Goal: Task Accomplishment & Management: Manage account settings

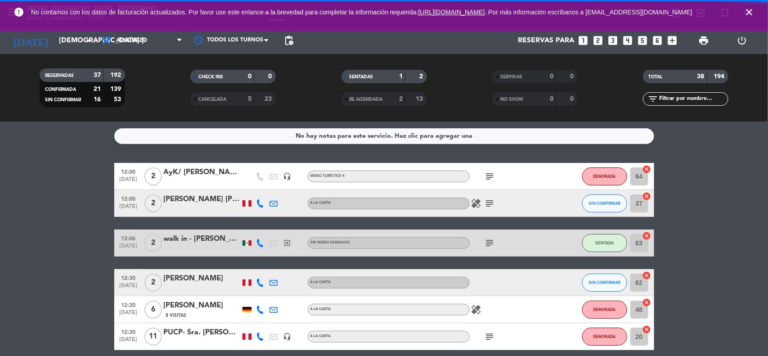
scroll to position [112, 0]
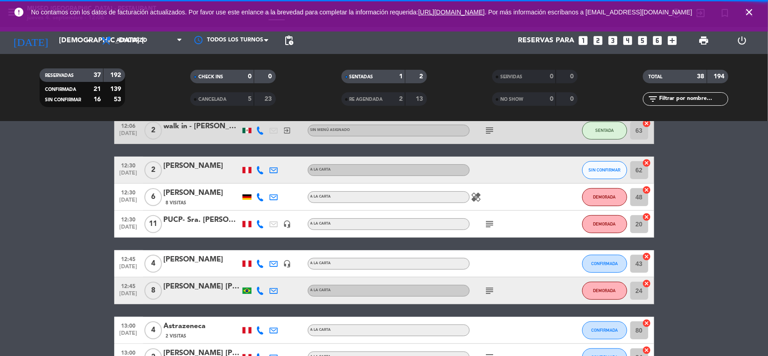
click at [747, 14] on icon "close" at bounding box center [749, 12] width 11 height 11
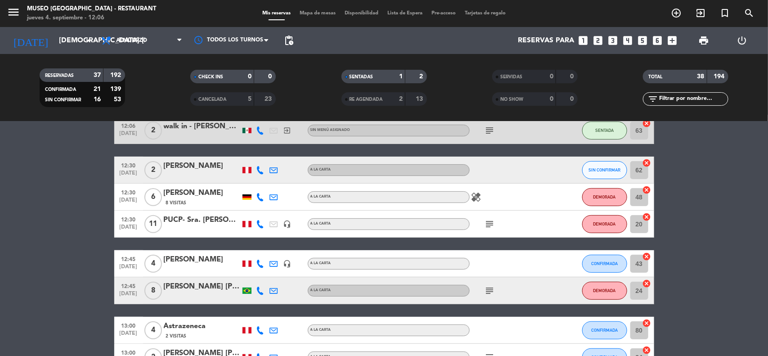
click at [62, 36] on input "[DEMOGRAPHIC_DATA] [DATE]" at bounding box center [101, 41] width 95 height 18
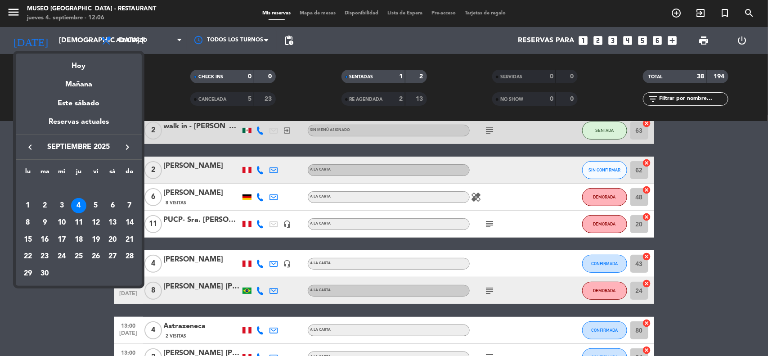
click at [127, 148] on icon "keyboard_arrow_right" at bounding box center [127, 147] width 11 height 11
click at [127, 149] on icon "keyboard_arrow_right" at bounding box center [127, 147] width 11 height 11
click at [62, 257] on div "26" at bounding box center [61, 256] width 15 height 15
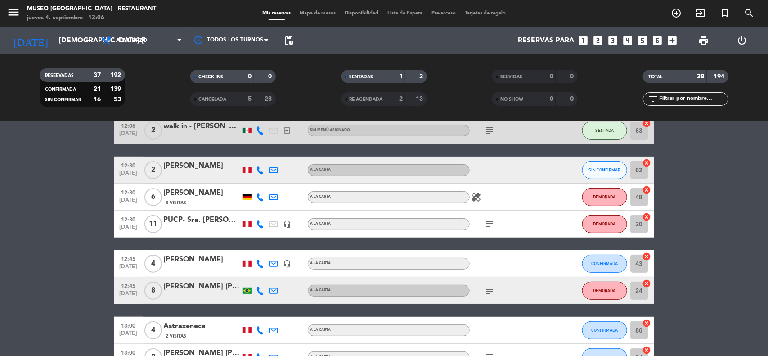
type input "mié. [DATE]"
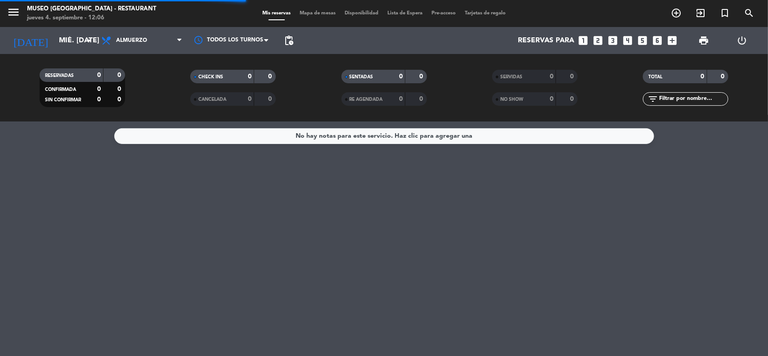
scroll to position [0, 0]
click at [143, 38] on span "Almuerzo" at bounding box center [131, 40] width 31 height 6
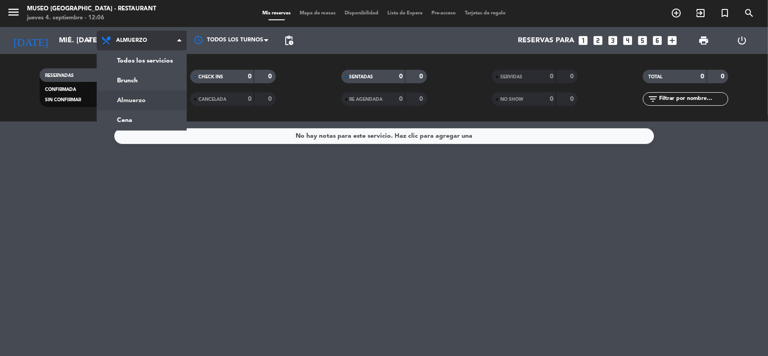
click at [140, 59] on div "menu [GEOGRAPHIC_DATA] - Restaurant jueves 4. septiembre - 12:06 Mis reservas M…" at bounding box center [384, 60] width 768 height 121
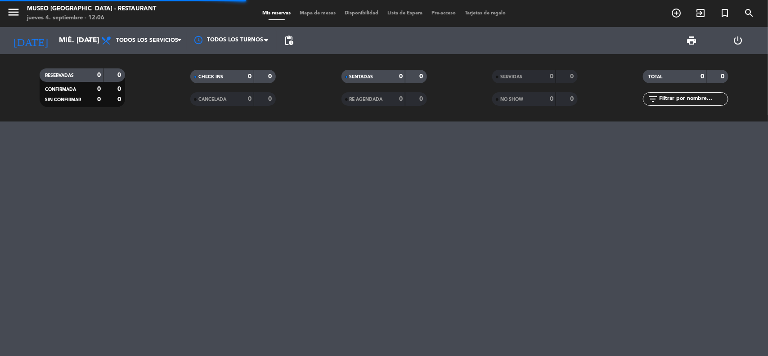
click at [668, 102] on input "text" at bounding box center [693, 99] width 70 height 10
type input "amahuaca"
click at [146, 35] on span "Todos los servicios" at bounding box center [142, 41] width 90 height 20
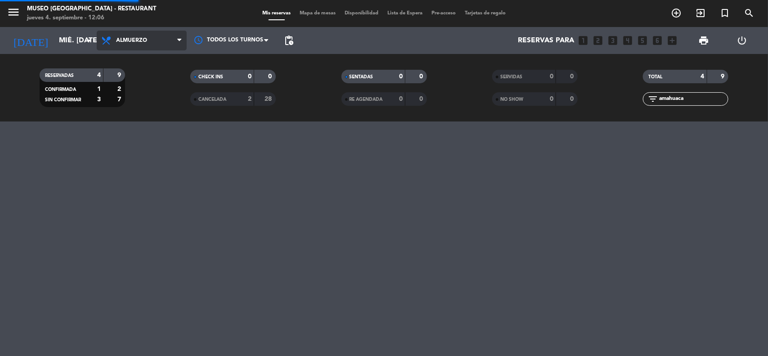
click at [145, 98] on div "menu [GEOGRAPHIC_DATA] - Restaurant jueves 4. septiembre - 12:06 Mis reservas M…" at bounding box center [384, 60] width 768 height 121
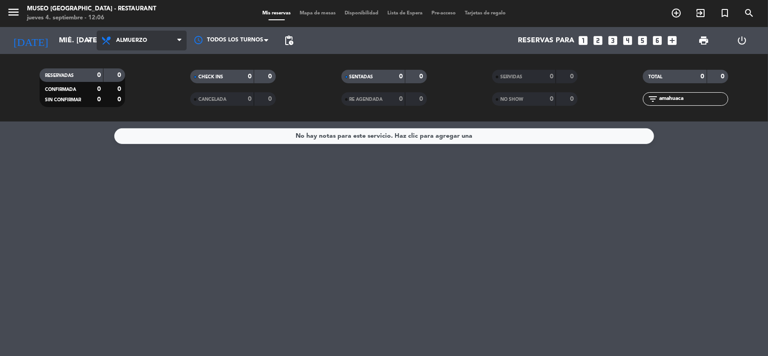
click at [148, 47] on span "Almuerzo" at bounding box center [142, 41] width 90 height 20
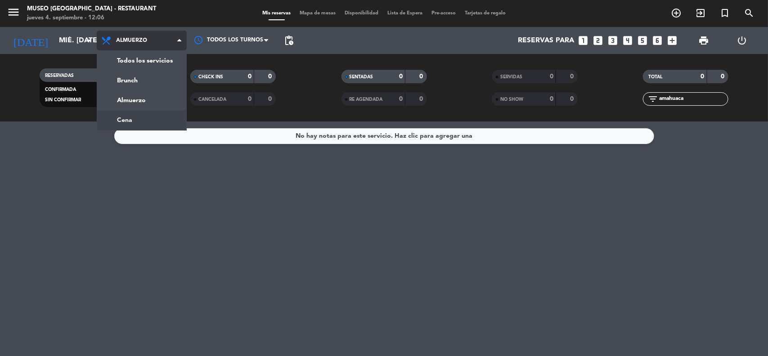
click at [151, 122] on ng-component "menu [GEOGRAPHIC_DATA] - Restaurant jueves 4. septiembre - 12:06 Mis reservas M…" at bounding box center [384, 178] width 768 height 356
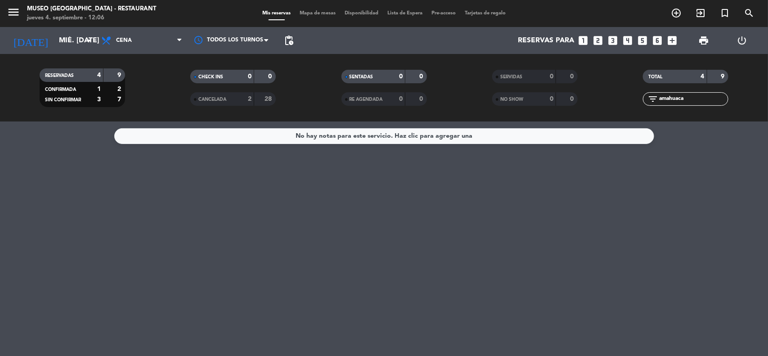
drag, startPoint x: 685, startPoint y: 173, endPoint x: 668, endPoint y: 168, distance: 17.1
click at [685, 173] on div "No hay notas para este servicio. Haz clic para agregar una" at bounding box center [384, 238] width 768 height 234
drag, startPoint x: 686, startPoint y: 98, endPoint x: 640, endPoint y: 103, distance: 46.1
click at [640, 103] on div "filter_list amahuaca" at bounding box center [685, 98] width 151 height 13
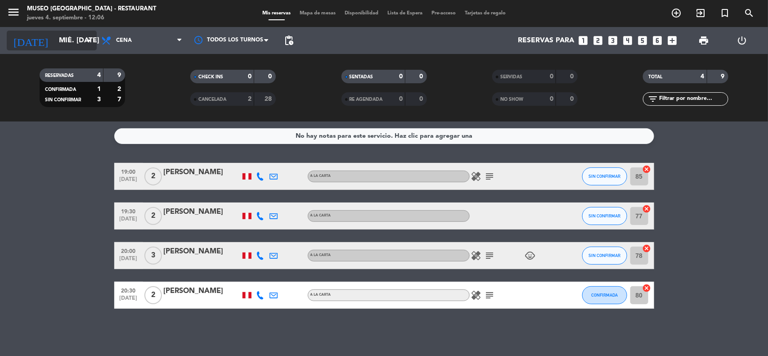
click at [76, 35] on input "mié. [DATE]" at bounding box center [101, 41] width 95 height 18
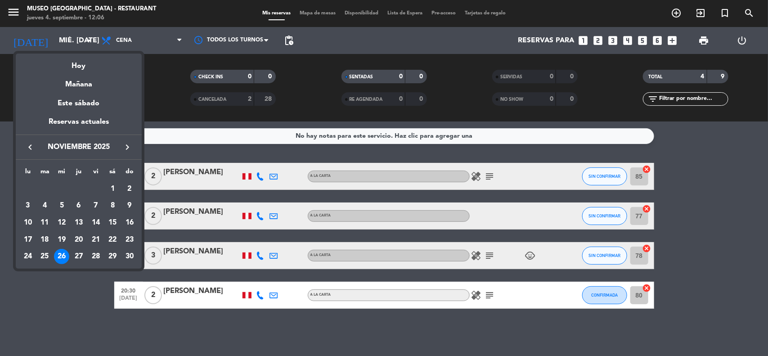
click at [29, 148] on icon "keyboard_arrow_left" at bounding box center [30, 147] width 11 height 11
click at [28, 146] on icon "keyboard_arrow_left" at bounding box center [30, 147] width 11 height 11
click at [98, 205] on div "5" at bounding box center [95, 205] width 15 height 15
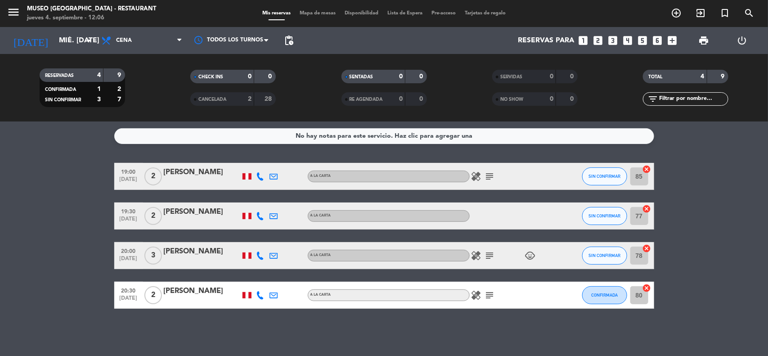
type input "vie. [DATE]"
click at [602, 41] on icon "looks_two" at bounding box center [598, 41] width 12 height 12
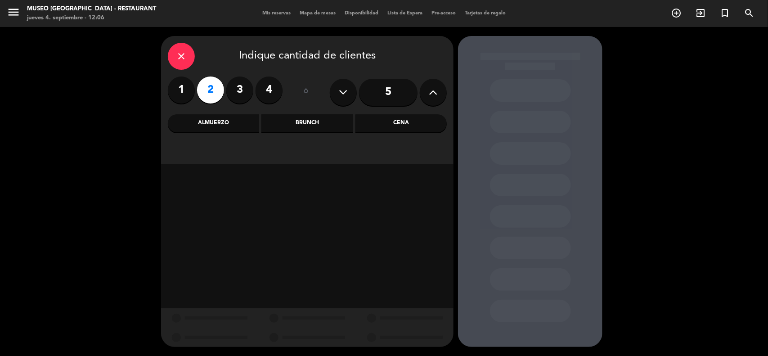
click at [408, 124] on div "Cena" at bounding box center [400, 123] width 91 height 18
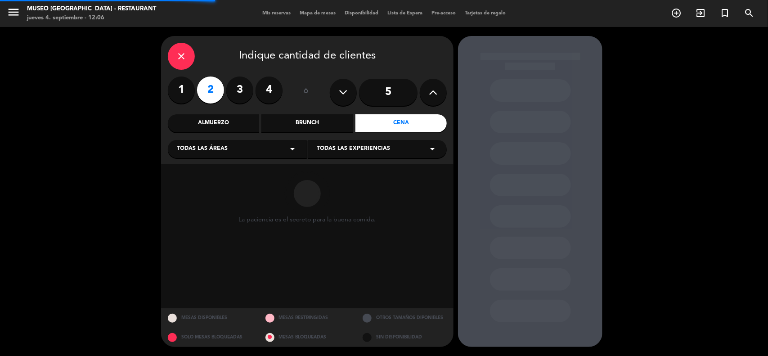
drag, startPoint x: 248, startPoint y: 147, endPoint x: 242, endPoint y: 154, distance: 9.9
click at [248, 148] on div "Todas las áreas arrow_drop_down" at bounding box center [237, 149] width 139 height 18
click at [190, 186] on div "Jardines1" at bounding box center [237, 184] width 121 height 9
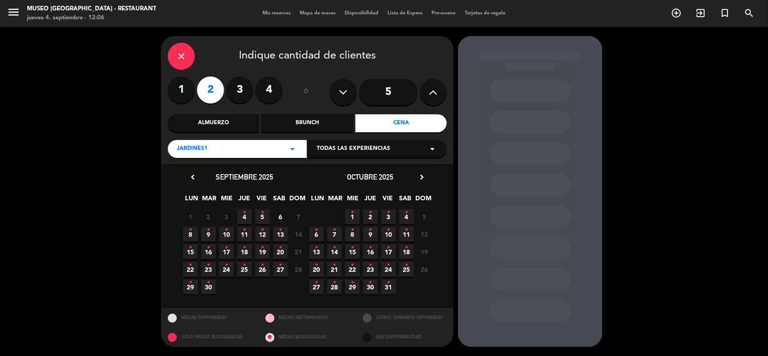
click at [264, 215] on icon "•" at bounding box center [262, 212] width 3 height 14
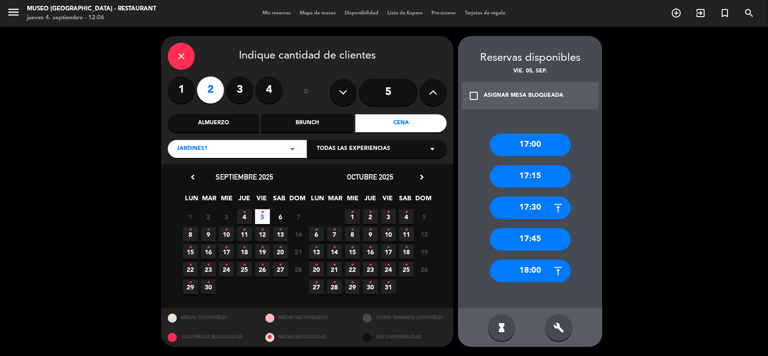
drag, startPoint x: 273, startPoint y: 151, endPoint x: 252, endPoint y: 157, distance: 22.1
click at [273, 151] on div "Jardines1 arrow_drop_down" at bounding box center [237, 149] width 139 height 18
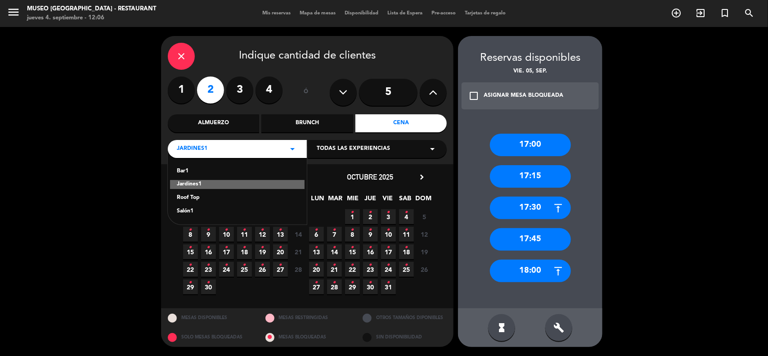
click at [182, 208] on div "Salón1" at bounding box center [237, 211] width 121 height 9
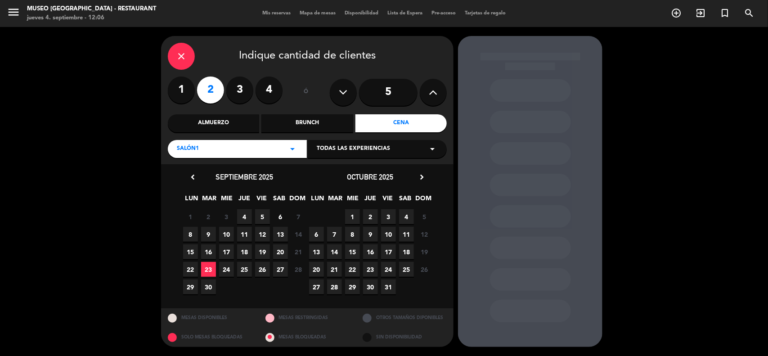
click at [268, 219] on span "5" at bounding box center [262, 216] width 15 height 15
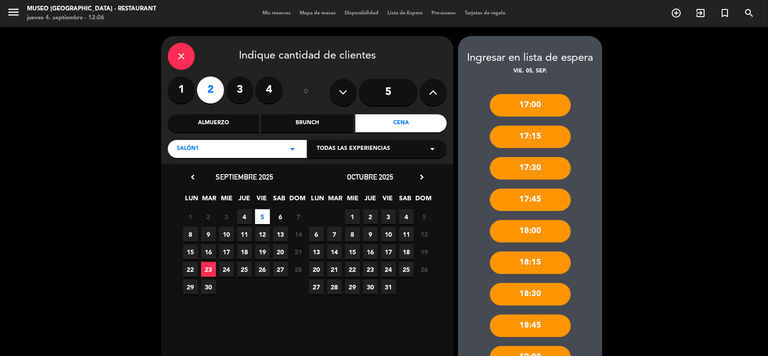
drag, startPoint x: 268, startPoint y: 150, endPoint x: 242, endPoint y: 156, distance: 26.7
click at [268, 150] on div "Salón1 arrow_drop_down" at bounding box center [237, 149] width 139 height 18
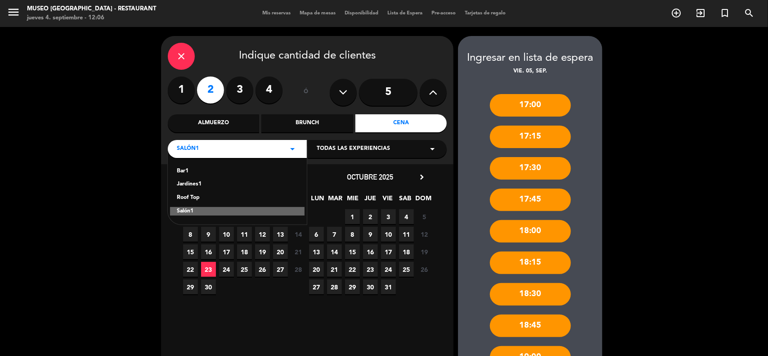
click at [190, 195] on div "Roof Top" at bounding box center [237, 197] width 121 height 9
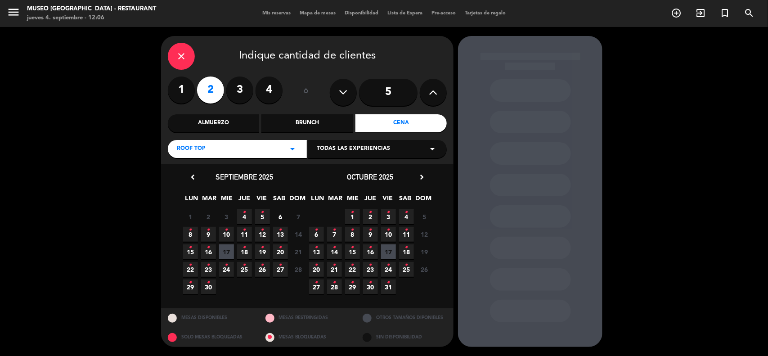
click at [260, 217] on span "5 •" at bounding box center [262, 216] width 15 height 15
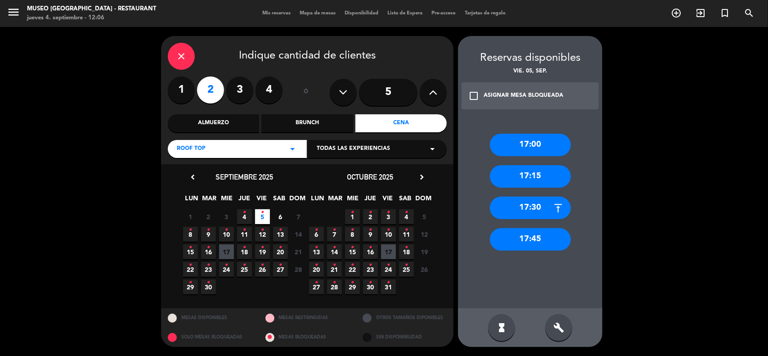
drag, startPoint x: 242, startPoint y: 145, endPoint x: 228, endPoint y: 157, distance: 17.9
click at [239, 145] on div "Roof Top arrow_drop_down" at bounding box center [237, 149] width 139 height 18
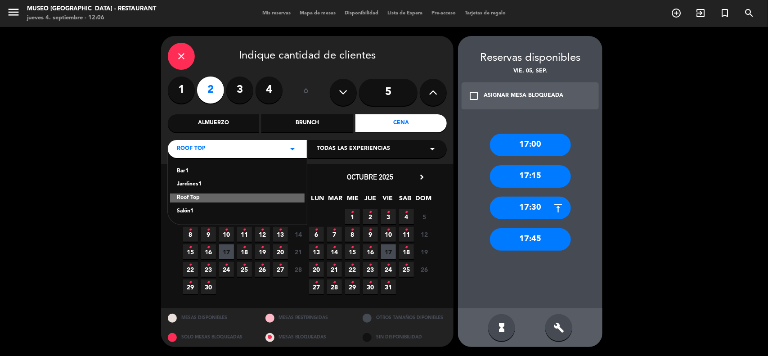
click at [201, 179] on div "Bar1 Jardines1 Roof Top Salón1" at bounding box center [237, 186] width 139 height 78
click at [196, 184] on div "Jardines1" at bounding box center [237, 184] width 121 height 9
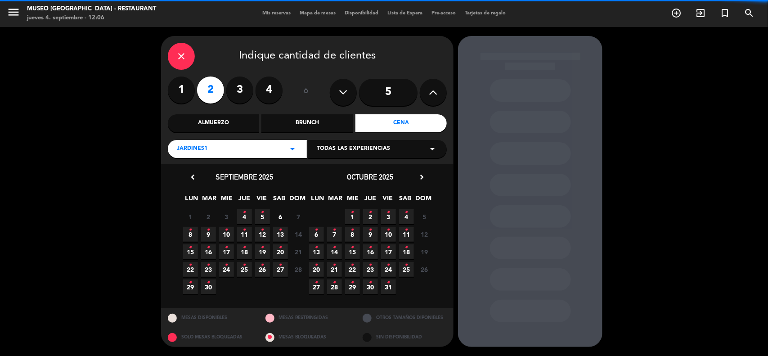
click at [260, 218] on span "5 •" at bounding box center [262, 216] width 15 height 15
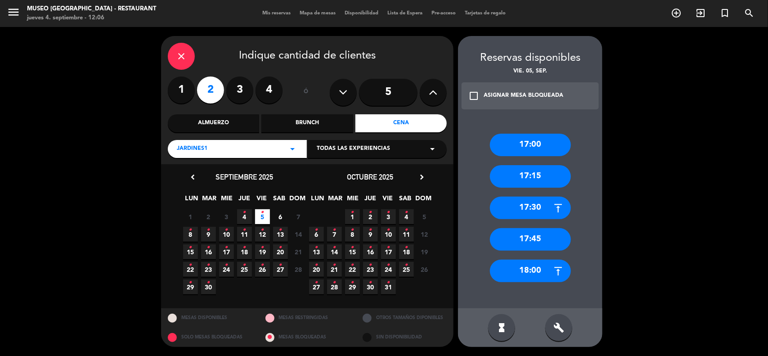
click at [538, 269] on div "18:00" at bounding box center [530, 271] width 81 height 22
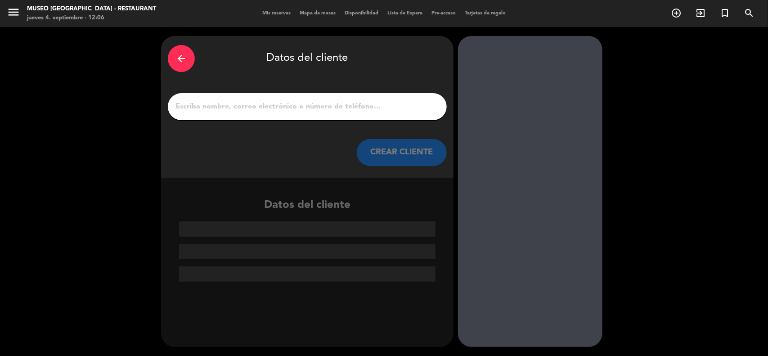
click at [248, 106] on input "1" at bounding box center [307, 106] width 265 height 13
click at [228, 113] on div at bounding box center [307, 106] width 279 height 27
click at [230, 112] on input "1" at bounding box center [307, 106] width 265 height 13
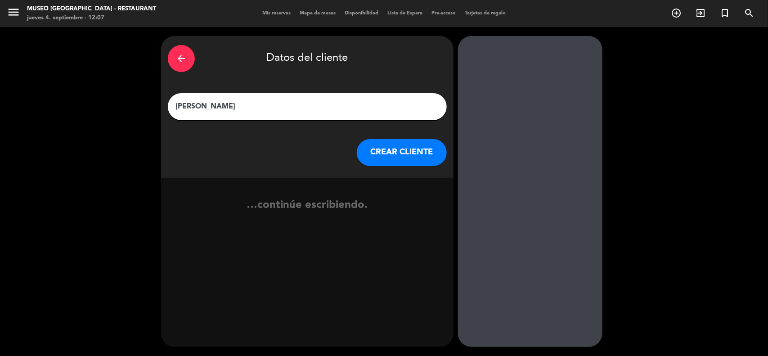
drag, startPoint x: 199, startPoint y: 107, endPoint x: 157, endPoint y: 104, distance: 42.4
click at [157, 104] on div "arrow_back Datos del cliente [PERSON_NAME] [PERSON_NAME] CLIENTE …continúe escr…" at bounding box center [384, 191] width 768 height 329
type input "[PERSON_NAME]"
click at [394, 149] on button "CREAR CLIENTE" at bounding box center [402, 152] width 90 height 27
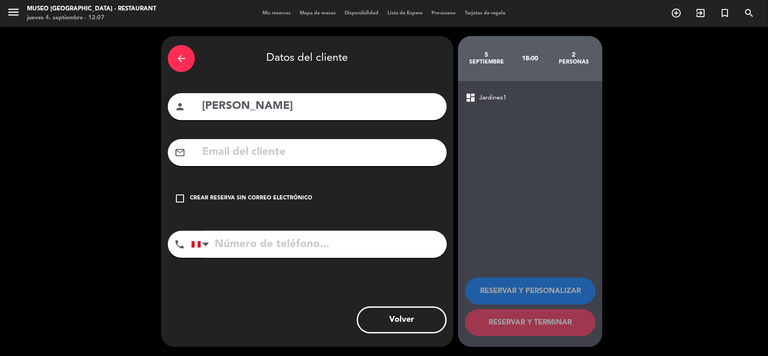
click at [262, 152] on input "text" at bounding box center [320, 152] width 239 height 18
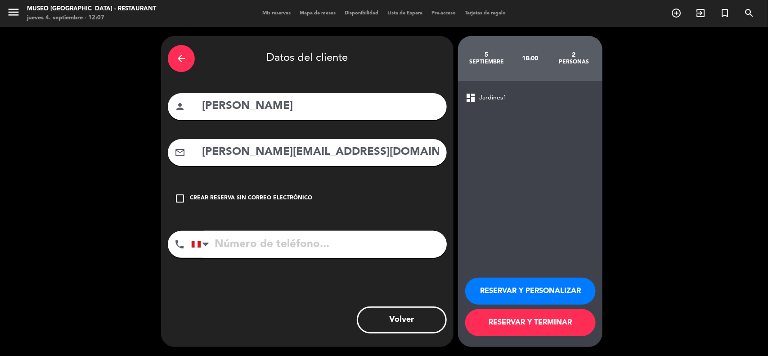
type input "[PERSON_NAME][EMAIL_ADDRESS][DOMAIN_NAME]"
click at [290, 250] on input "tel" at bounding box center [318, 244] width 255 height 27
type input "992790100"
click at [511, 285] on button "RESERVAR Y PERSONALIZAR" at bounding box center [530, 291] width 130 height 27
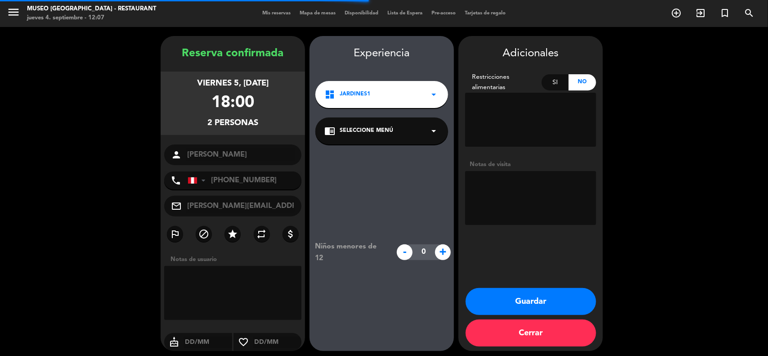
scroll to position [4, 0]
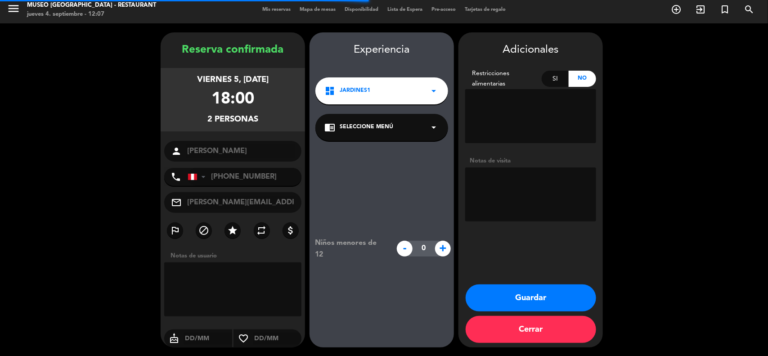
click at [404, 131] on div "chrome_reader_mode Seleccione Menú arrow_drop_down" at bounding box center [381, 127] width 133 height 27
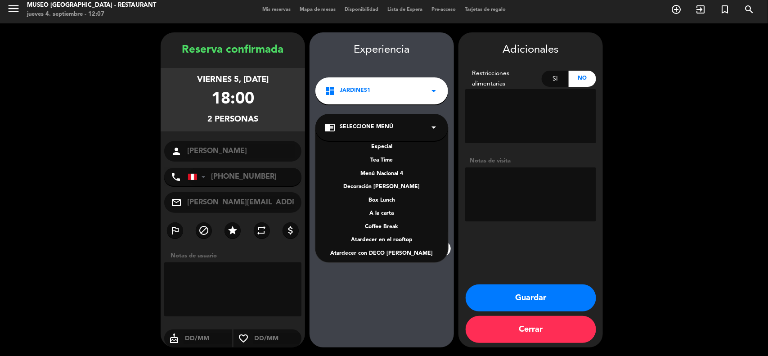
scroll to position [129, 0]
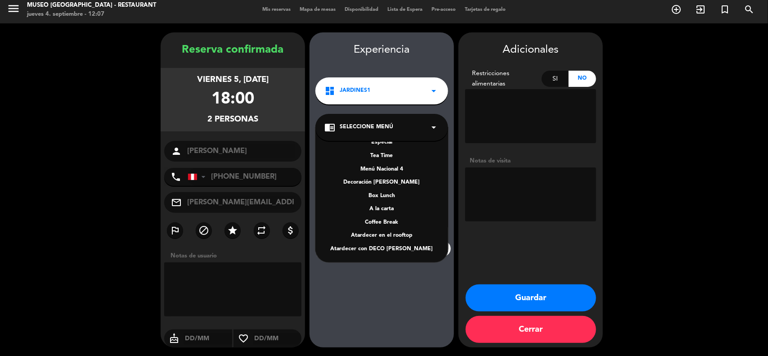
click at [392, 211] on div "A la carta" at bounding box center [381, 209] width 115 height 9
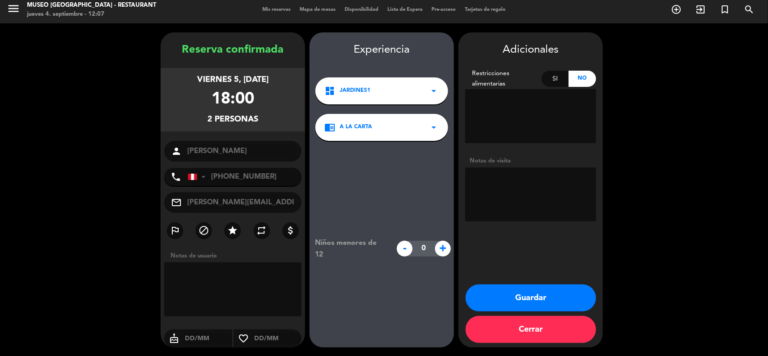
click at [510, 185] on textarea at bounding box center [530, 194] width 131 height 54
click at [569, 178] on textarea at bounding box center [530, 194] width 131 height 54
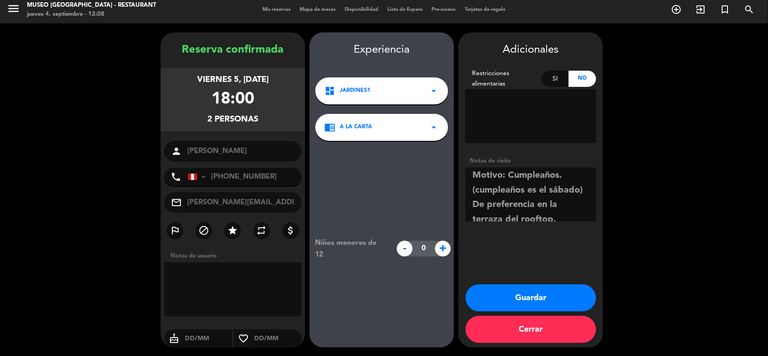
scroll to position [0, 0]
type textarea "Motivo: Cumpleaños. (cumpleaños es el sábado) De preferencia en la terraza del …"
click at [554, 289] on button "Guardar" at bounding box center [531, 297] width 130 height 27
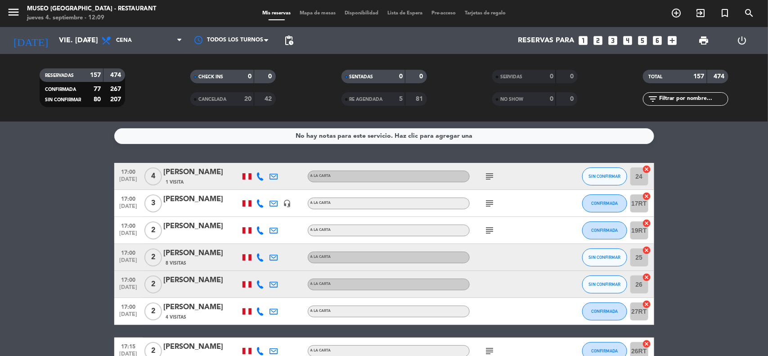
click at [61, 41] on input "vie. [DATE]" at bounding box center [101, 41] width 95 height 18
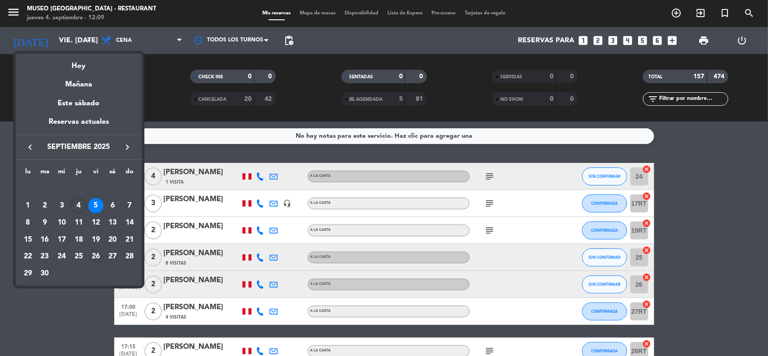
click at [97, 253] on div "26" at bounding box center [95, 256] width 15 height 15
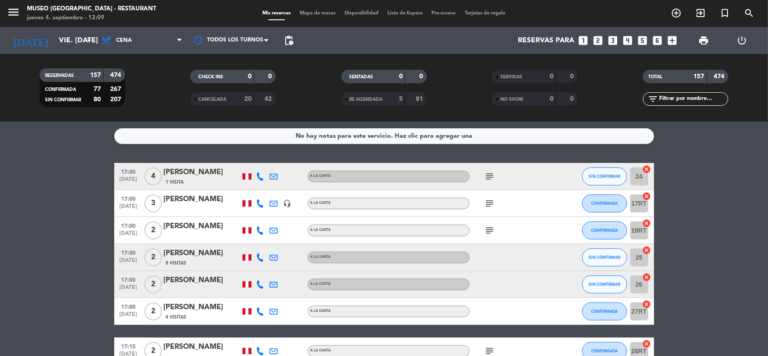
type input "vie. [DATE]"
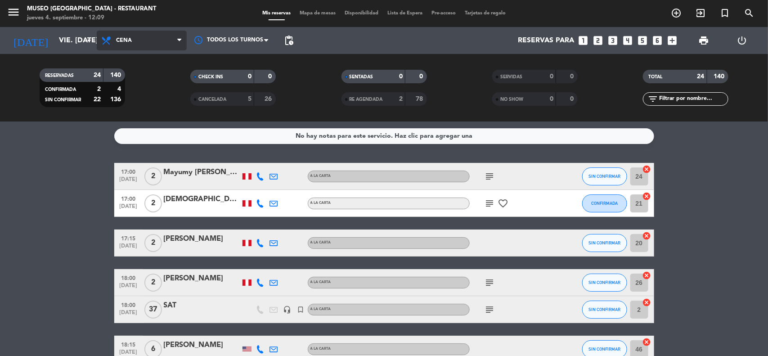
click at [145, 42] on span "Cena" at bounding box center [142, 41] width 90 height 20
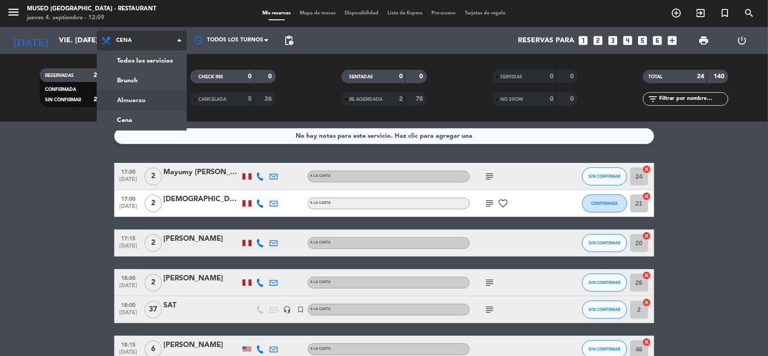
click at [131, 100] on div "menu [GEOGRAPHIC_DATA] - Restaurant jueves 4. septiembre - 12:09 Mis reservas M…" at bounding box center [384, 60] width 768 height 121
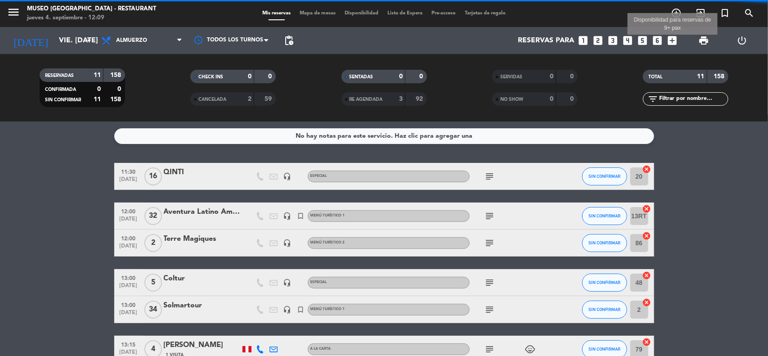
click at [672, 43] on icon "add_box" at bounding box center [673, 41] width 12 height 12
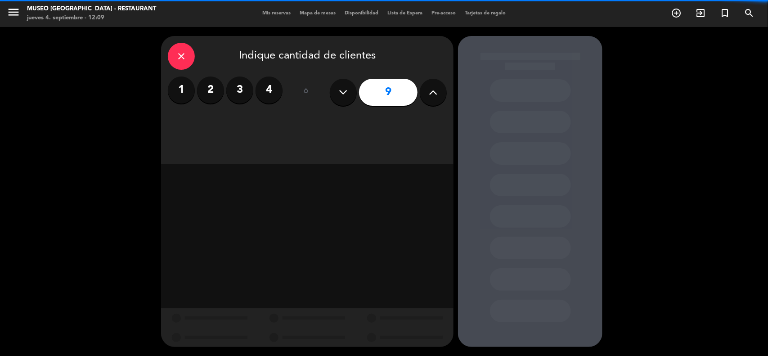
click at [436, 94] on icon at bounding box center [433, 91] width 9 height 13
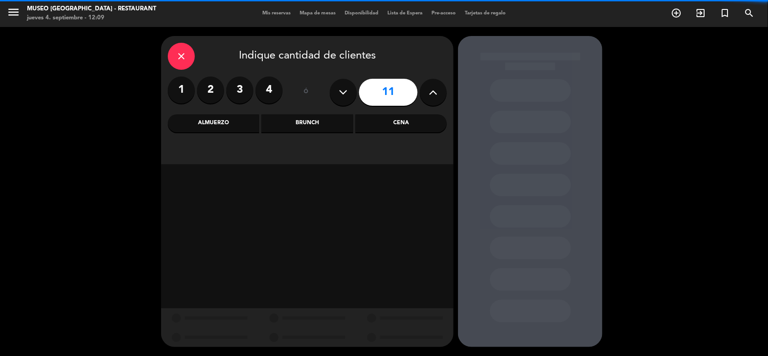
click at [436, 94] on icon at bounding box center [433, 91] width 9 height 13
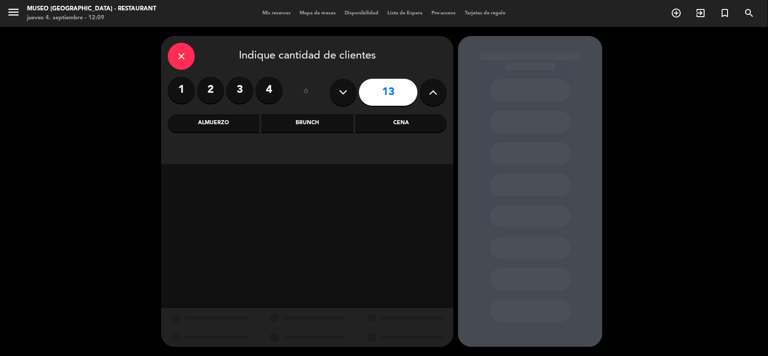
click at [436, 94] on icon at bounding box center [433, 91] width 9 height 13
type input "16"
click at [220, 121] on div "Almuerzo" at bounding box center [213, 123] width 91 height 18
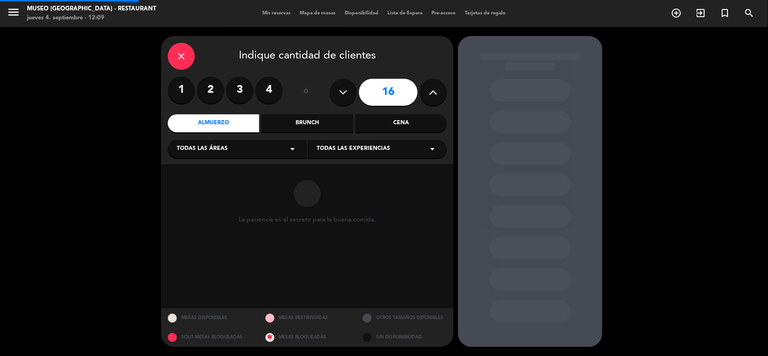
click at [219, 145] on div "Todas las áreas arrow_drop_down" at bounding box center [237, 149] width 139 height 18
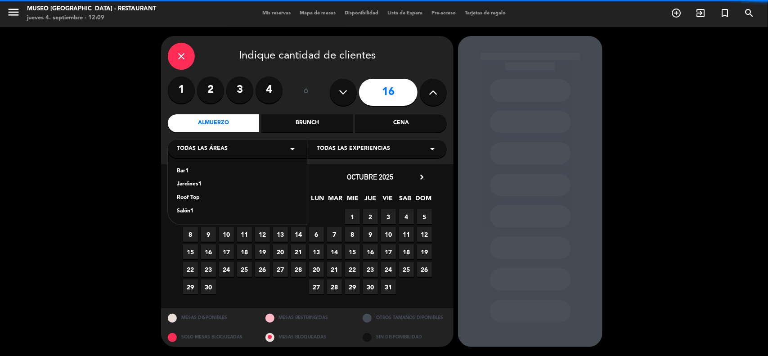
click at [187, 184] on div "Jardines1" at bounding box center [237, 184] width 121 height 9
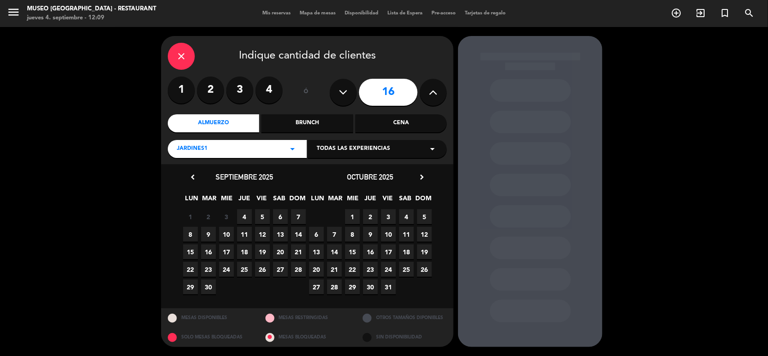
click at [264, 265] on span "26" at bounding box center [262, 269] width 15 height 15
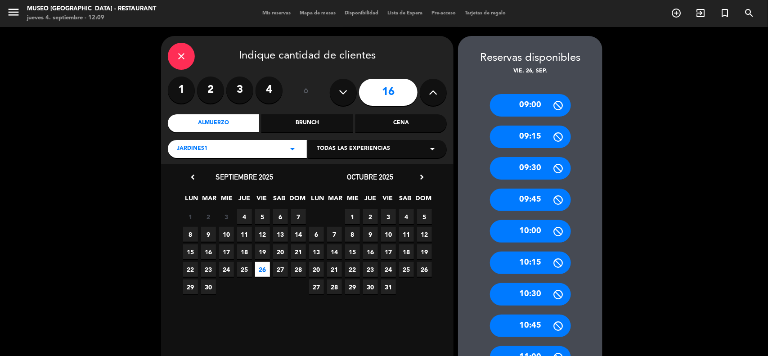
click at [185, 59] on icon "close" at bounding box center [181, 56] width 11 height 11
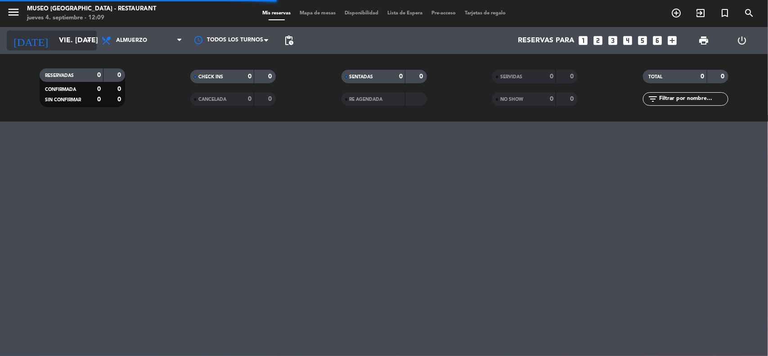
click at [66, 49] on div "[DATE] vie. [DATE] arrow_drop_down" at bounding box center [52, 41] width 90 height 20
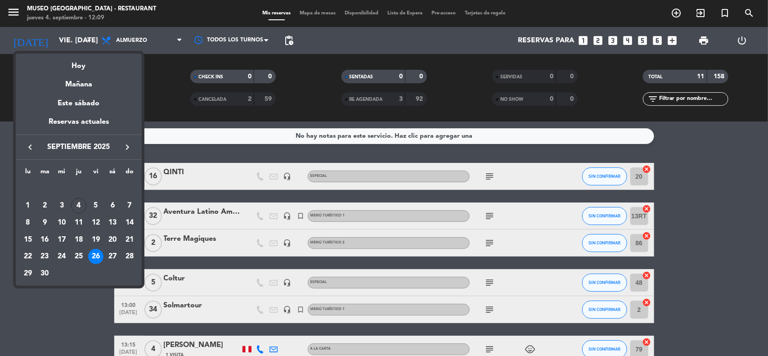
click at [717, 176] on div at bounding box center [384, 178] width 768 height 356
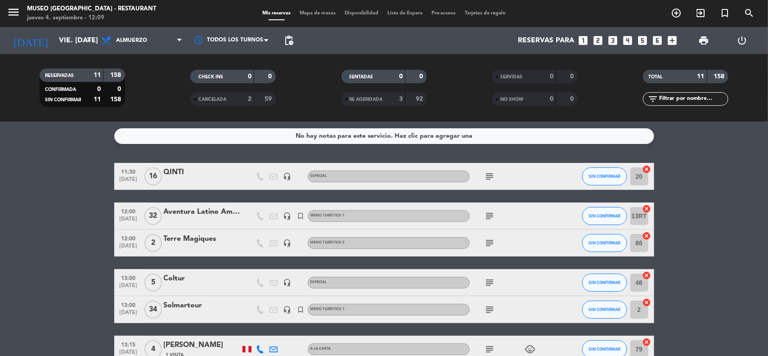
click at [706, 206] on bookings-row "11:30 [DATE] QINTI headset_mic Especial subject SIN CONFIRMAR 20 cancel 12:00 […" at bounding box center [384, 349] width 768 height 372
click at [489, 175] on icon "subject" at bounding box center [489, 176] width 11 height 11
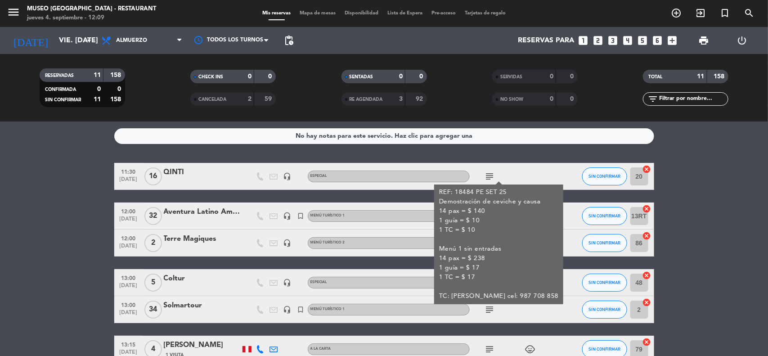
click at [687, 224] on bookings-row "11:30 [DATE] QINTI headset_mic Especial subject REF: 18484 PE SET 25 Demostraci…" at bounding box center [384, 349] width 768 height 372
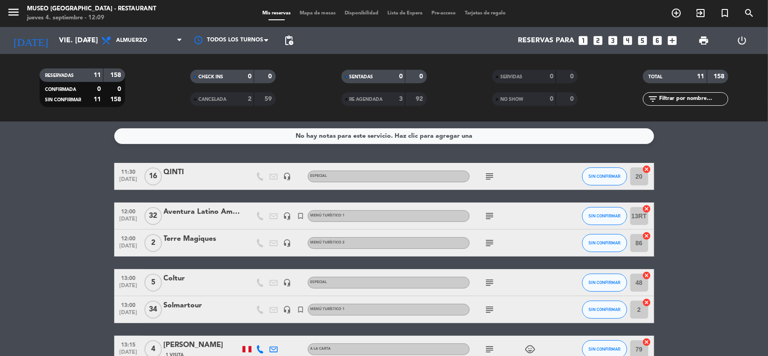
click at [488, 216] on icon "subject" at bounding box center [489, 216] width 11 height 11
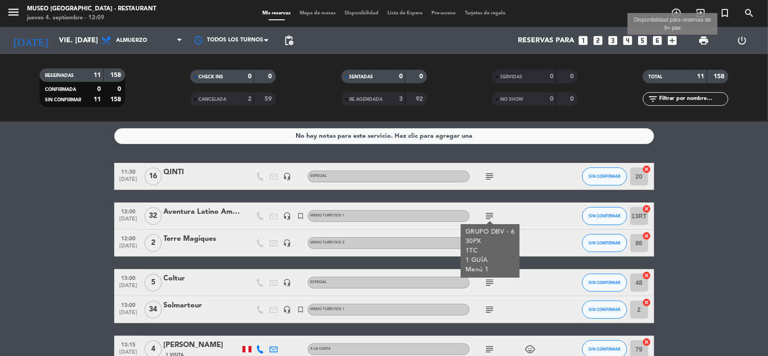
click at [669, 39] on icon "add_box" at bounding box center [673, 41] width 12 height 12
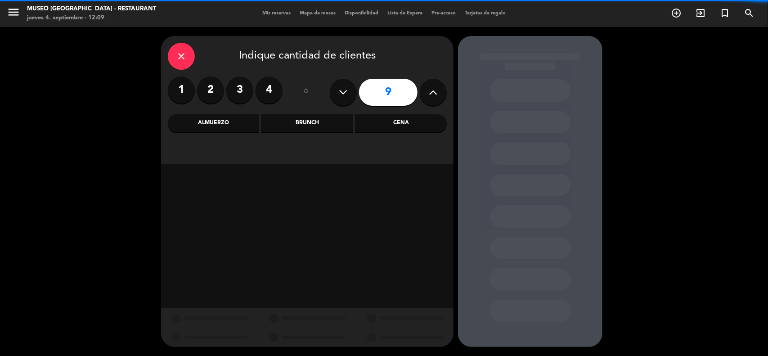
click at [181, 54] on icon "close" at bounding box center [181, 56] width 11 height 11
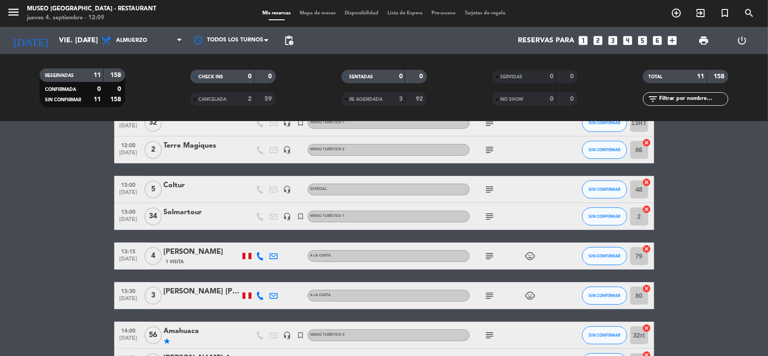
scroll to position [112, 0]
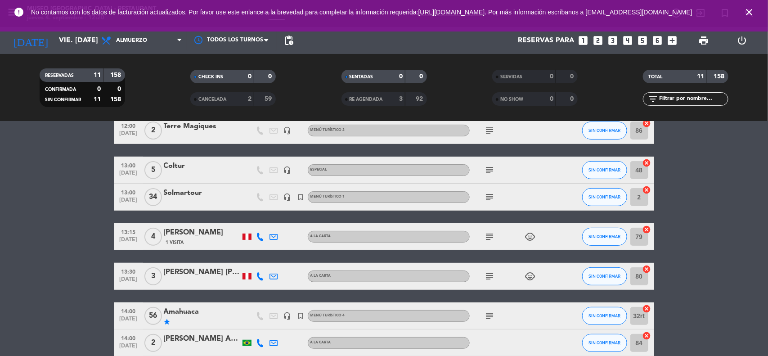
click at [745, 16] on icon "close" at bounding box center [749, 12] width 11 height 11
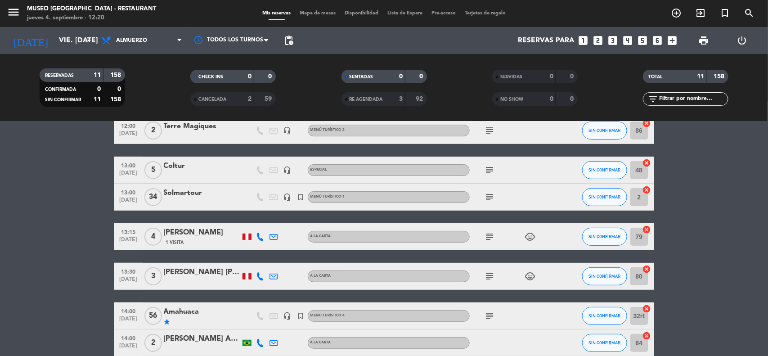
click at [740, 193] on bookings-row "11:30 [DATE] QINTI headset_mic Especial subject SIN CONFIRMAR 20 cancel 12:00 […" at bounding box center [384, 236] width 768 height 372
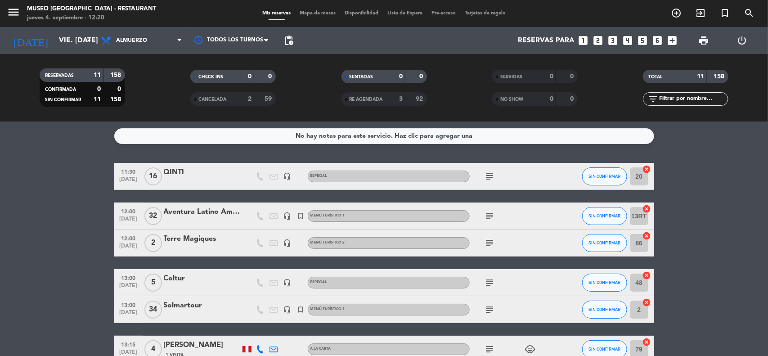
click at [721, 221] on bookings-row "11:30 [DATE] QINTI headset_mic Especial subject SIN CONFIRMAR 20 cancel 12:00 […" at bounding box center [384, 349] width 768 height 372
click at [54, 37] on input "vie. [DATE]" at bounding box center [101, 41] width 95 height 18
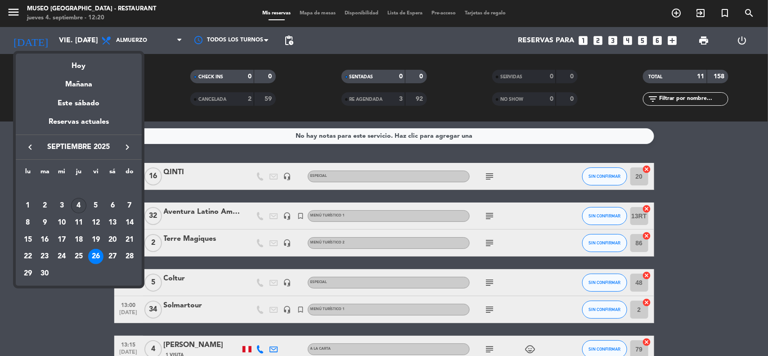
click at [80, 205] on div "4" at bounding box center [78, 205] width 15 height 15
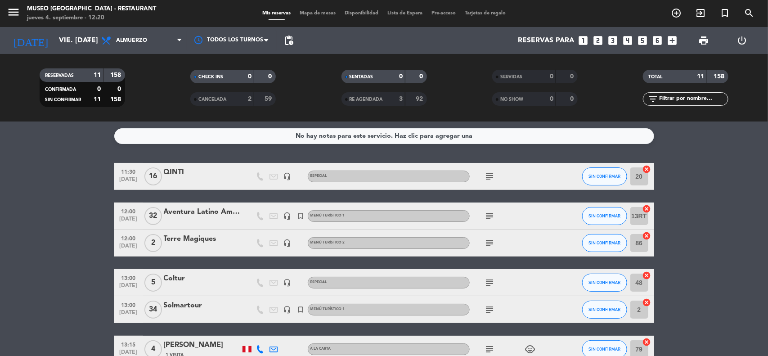
type input "[DEMOGRAPHIC_DATA] [DATE]"
click at [711, 229] on bookings-row "11:30 [DATE] QINTI headset_mic Especial subject SIN CONFIRMAR 20 cancel 12:00 […" at bounding box center [384, 349] width 768 height 372
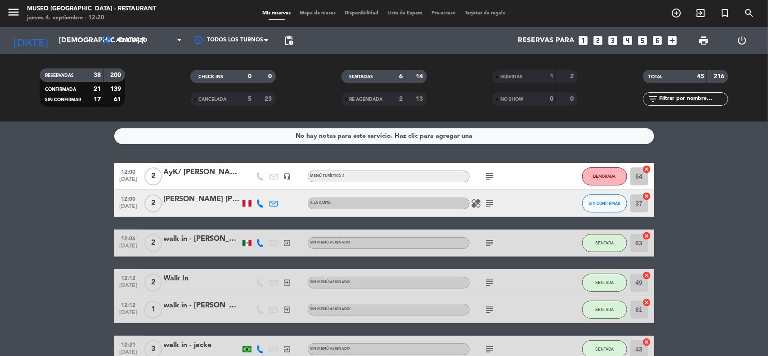
click at [659, 39] on icon "looks_6" at bounding box center [658, 41] width 12 height 12
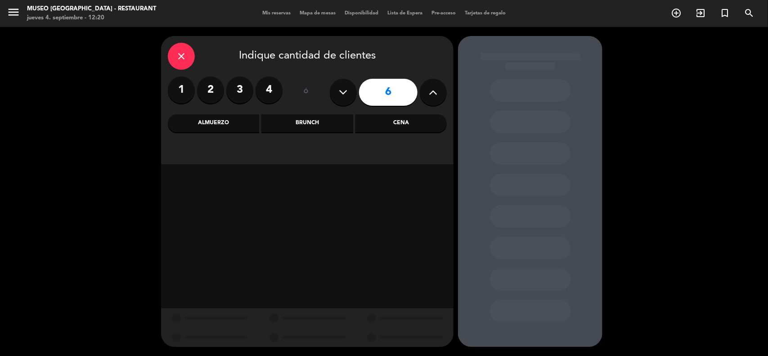
click at [439, 89] on button at bounding box center [433, 92] width 27 height 27
click at [438, 89] on button at bounding box center [433, 92] width 27 height 27
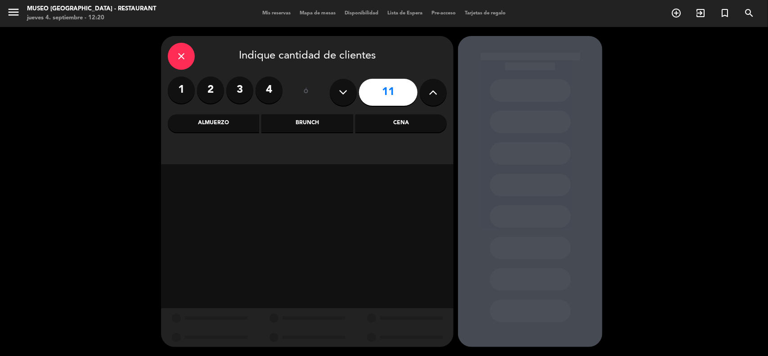
click at [429, 91] on icon at bounding box center [433, 91] width 9 height 13
click at [228, 121] on div "Almuerzo" at bounding box center [213, 123] width 91 height 18
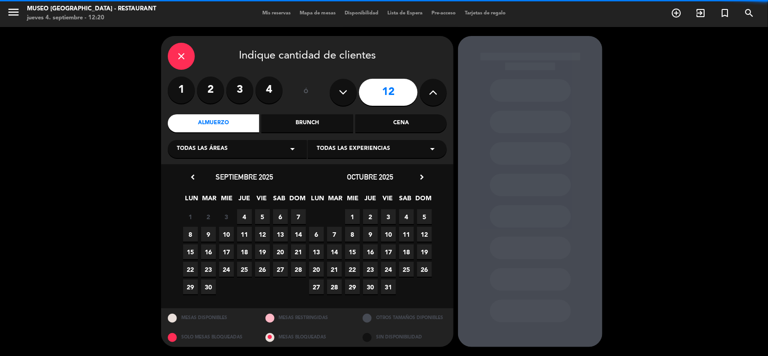
click at [434, 94] on icon at bounding box center [433, 91] width 9 height 13
type input "13"
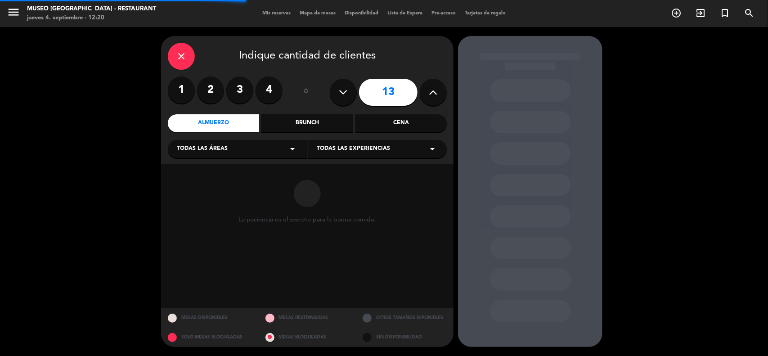
click at [214, 147] on span "Todas las áreas" at bounding box center [202, 148] width 51 height 9
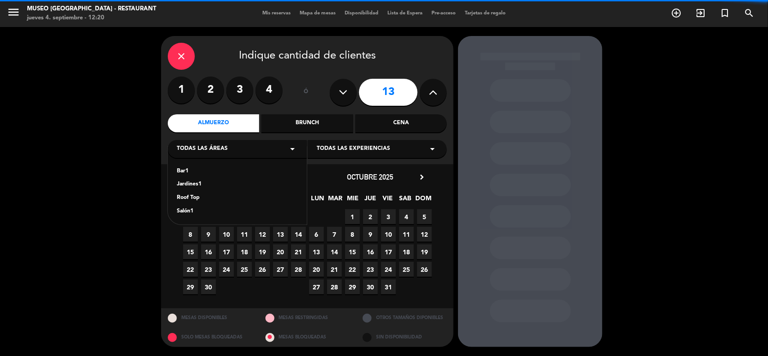
click at [197, 184] on div "Jardines1" at bounding box center [237, 184] width 121 height 9
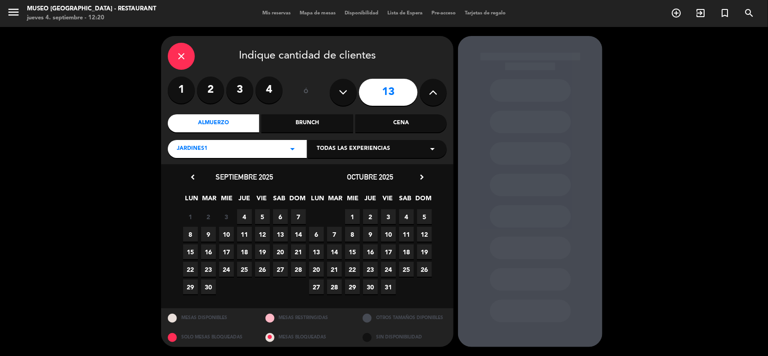
click at [244, 216] on span "4" at bounding box center [244, 216] width 15 height 15
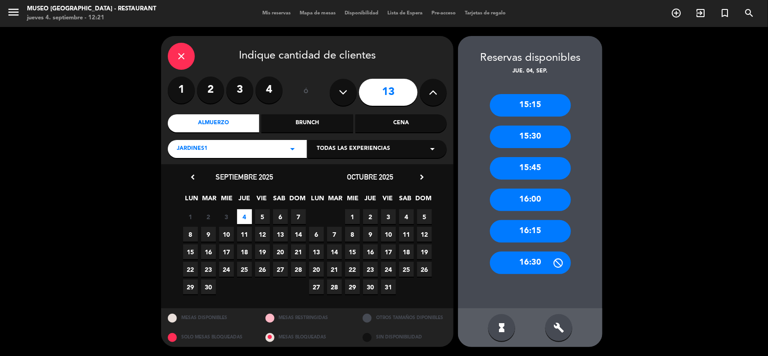
click at [194, 52] on div "close" at bounding box center [181, 56] width 27 height 27
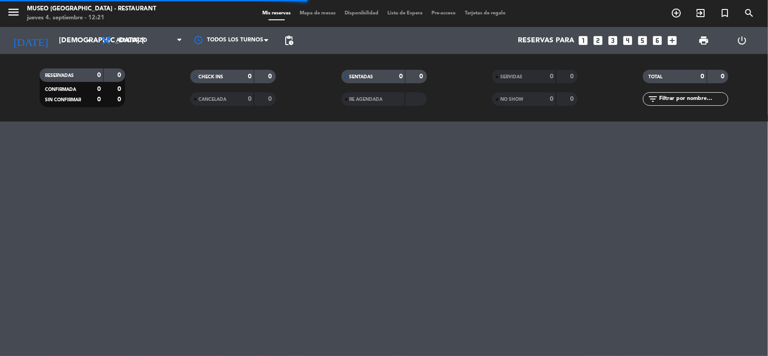
click at [325, 14] on span "Mapa de mesas" at bounding box center [317, 13] width 45 height 5
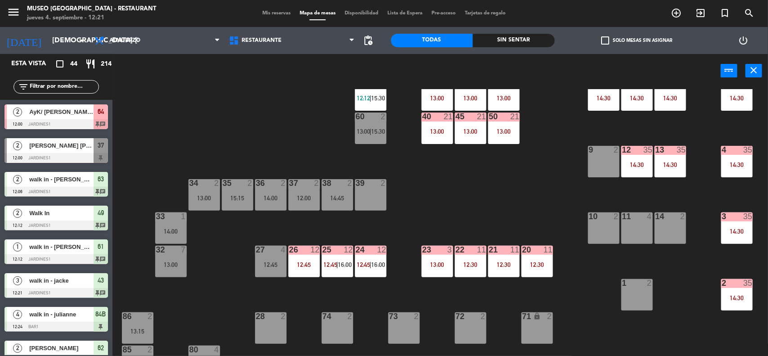
scroll to position [56, 0]
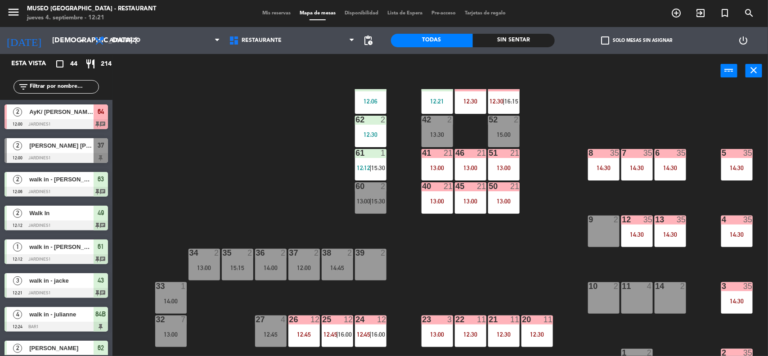
click at [402, 203] on div "44 4 15:00 49 2 12:12 54 5 13:30 64 2 12:00 48 6 12:30 53 6 12:30 | 16:15 63 2 …" at bounding box center [444, 223] width 648 height 268
click at [435, 158] on div "41 21 13:00" at bounding box center [436, 164] width 31 height 31
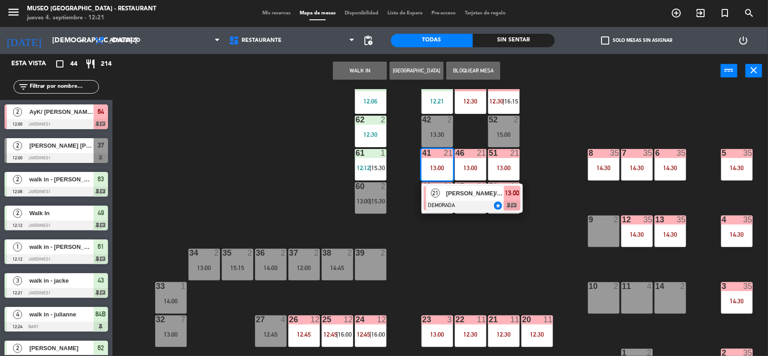
click at [478, 232] on div "44 4 15:00 49 2 12:12 54 5 13:30 64 2 12:00 48 6 12:30 53 6 12:30 | 16:15 63 2 …" at bounding box center [444, 223] width 648 height 268
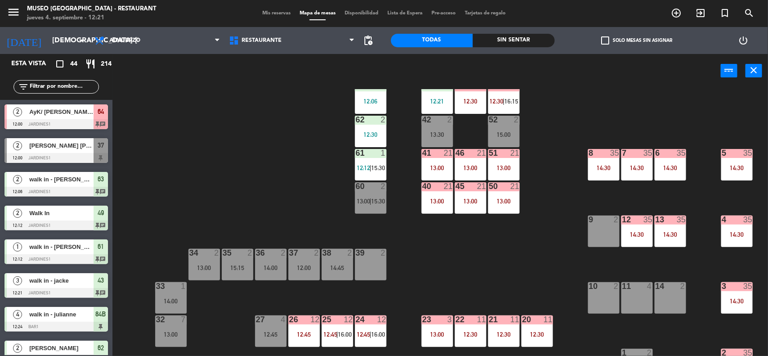
click at [542, 146] on div "44 4 15:00 49 2 12:12 54 5 13:30 64 2 12:00 48 6 12:30 53 6 12:30 | 16:15 63 2 …" at bounding box center [444, 223] width 648 height 268
click at [278, 14] on span "Mis reservas" at bounding box center [276, 13] width 37 height 5
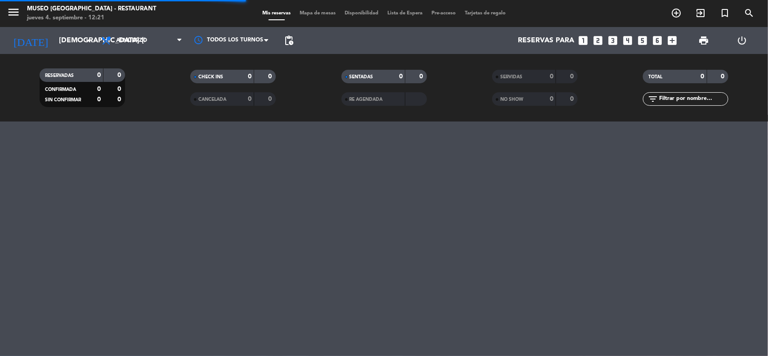
click at [668, 41] on icon "add_box" at bounding box center [673, 41] width 12 height 12
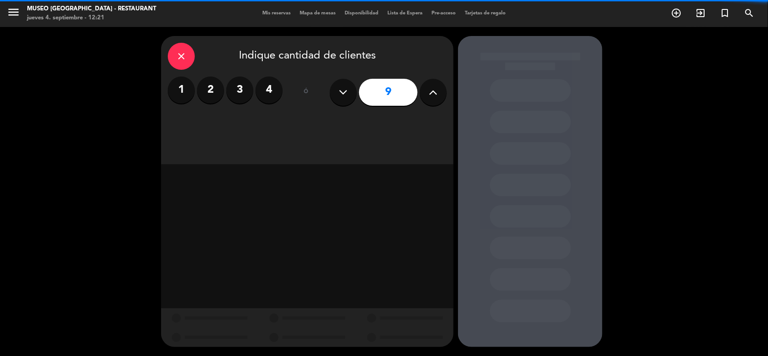
click at [435, 89] on icon at bounding box center [433, 91] width 9 height 13
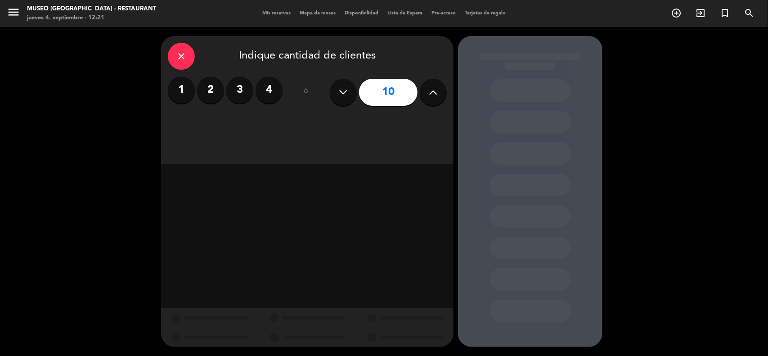
click at [435, 89] on icon at bounding box center [433, 91] width 9 height 13
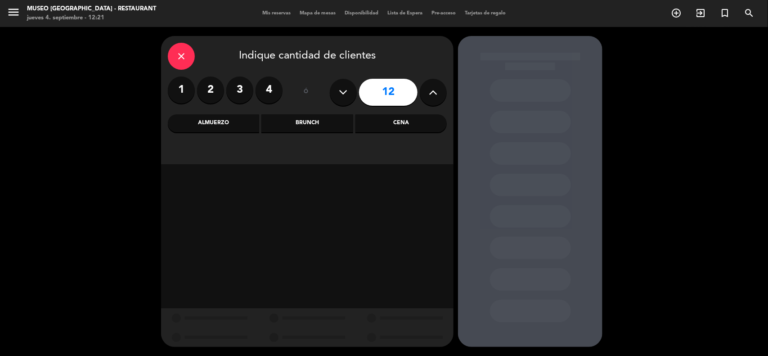
click at [435, 89] on icon at bounding box center [433, 91] width 9 height 13
type input "13"
click at [251, 125] on div "Almuerzo" at bounding box center [213, 123] width 91 height 18
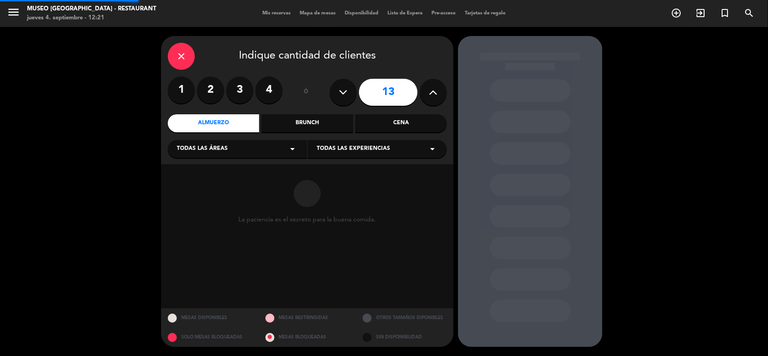
click at [234, 148] on div "Todas las áreas arrow_drop_down" at bounding box center [237, 149] width 139 height 18
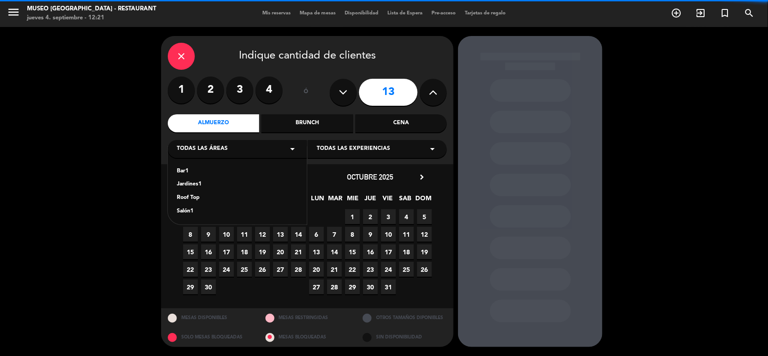
click at [196, 185] on div "Jardines1" at bounding box center [237, 184] width 121 height 9
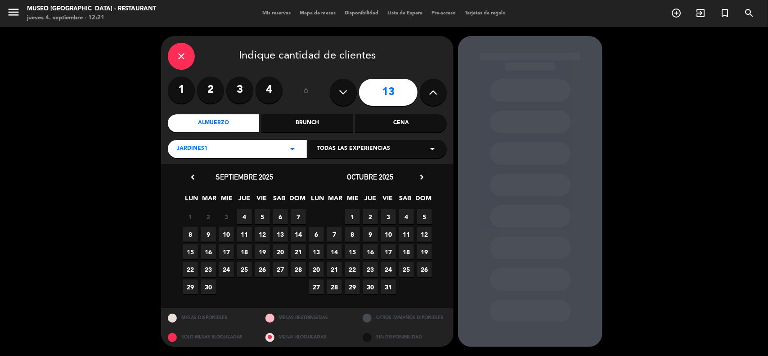
click at [266, 220] on span "5" at bounding box center [262, 216] width 15 height 15
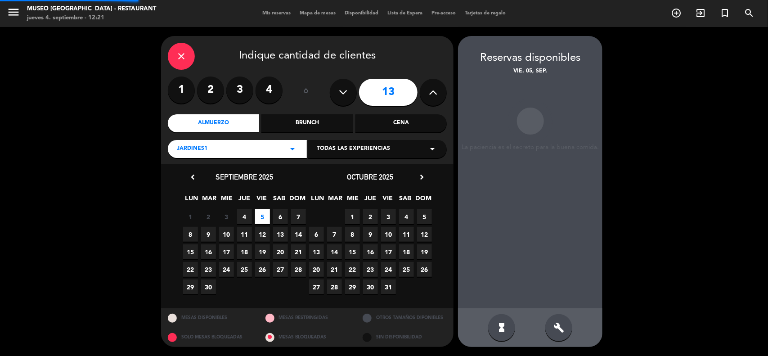
click at [250, 216] on span "4" at bounding box center [244, 216] width 15 height 15
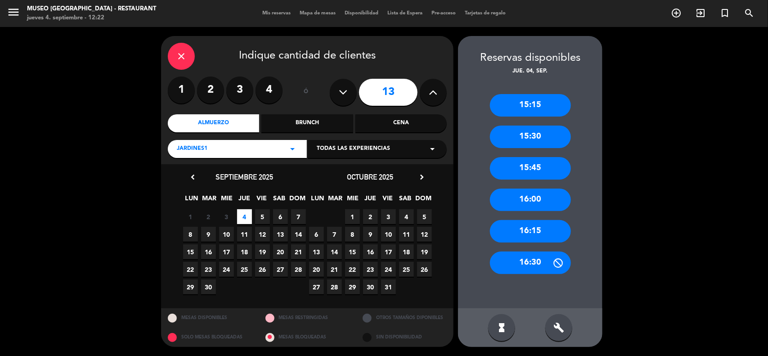
click at [186, 60] on icon "close" at bounding box center [181, 56] width 11 height 11
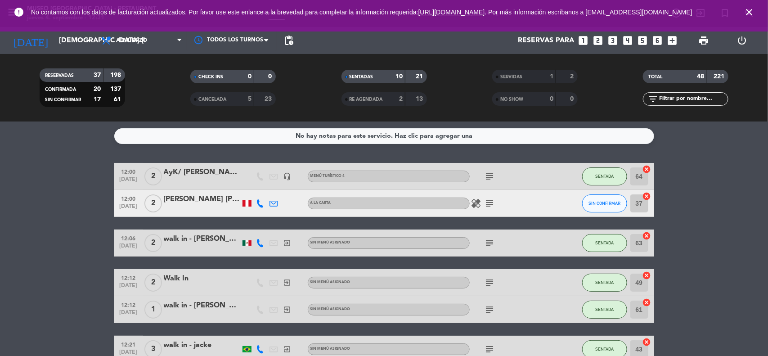
click at [745, 14] on icon "close" at bounding box center [749, 12] width 11 height 11
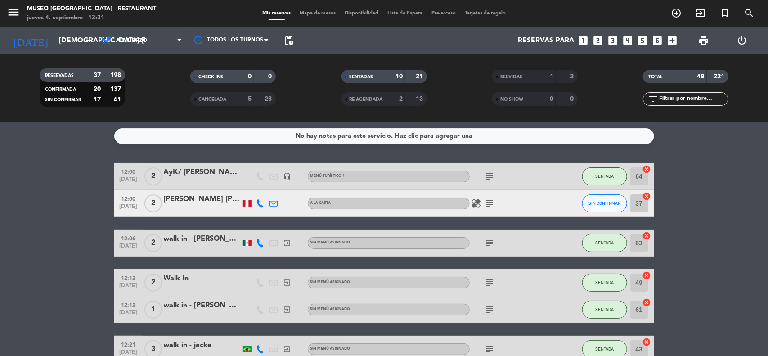
click at [62, 40] on input "[DEMOGRAPHIC_DATA] [DATE]" at bounding box center [101, 41] width 95 height 18
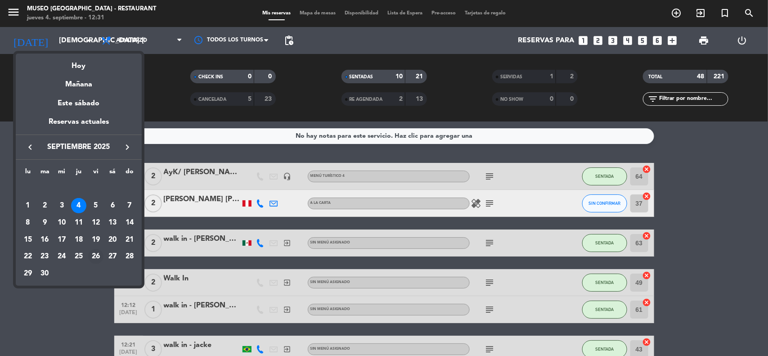
click at [94, 255] on div "26" at bounding box center [95, 256] width 15 height 15
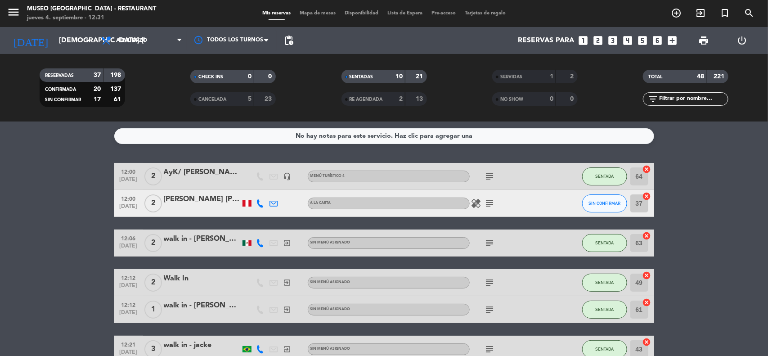
type input "vie. [DATE]"
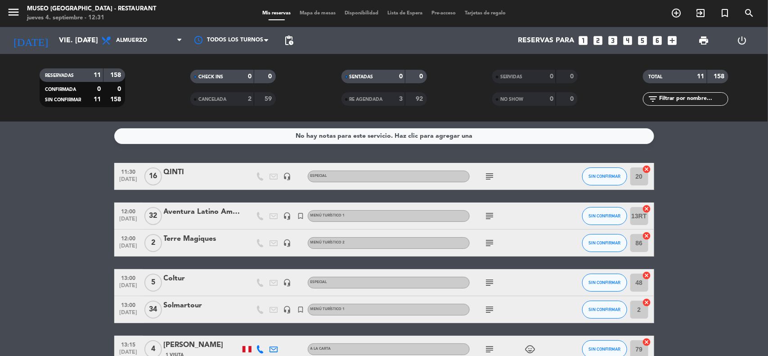
click at [668, 99] on input "text" at bounding box center [693, 99] width 70 height 10
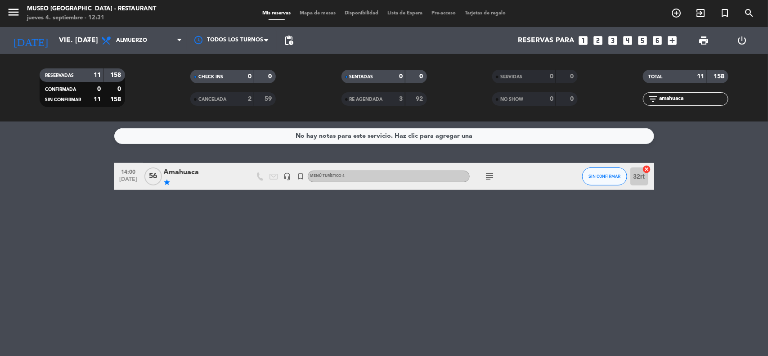
type input "amahuaca"
click at [190, 176] on div "Amahuaca" at bounding box center [202, 172] width 76 height 12
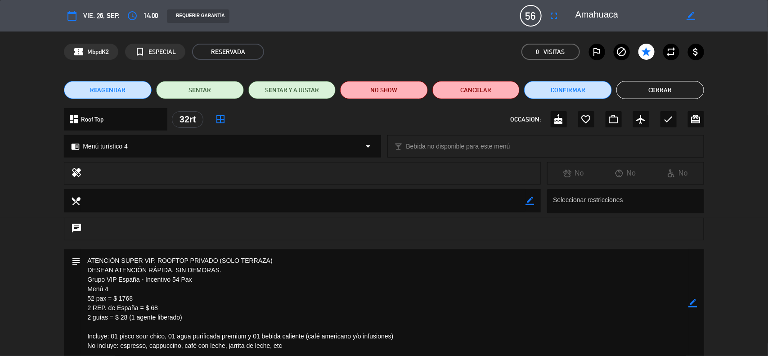
drag, startPoint x: 140, startPoint y: 280, endPoint x: 89, endPoint y: 280, distance: 51.3
click at [89, 280] on textarea at bounding box center [385, 303] width 608 height 108
